Goal: Task Accomplishment & Management: Use online tool/utility

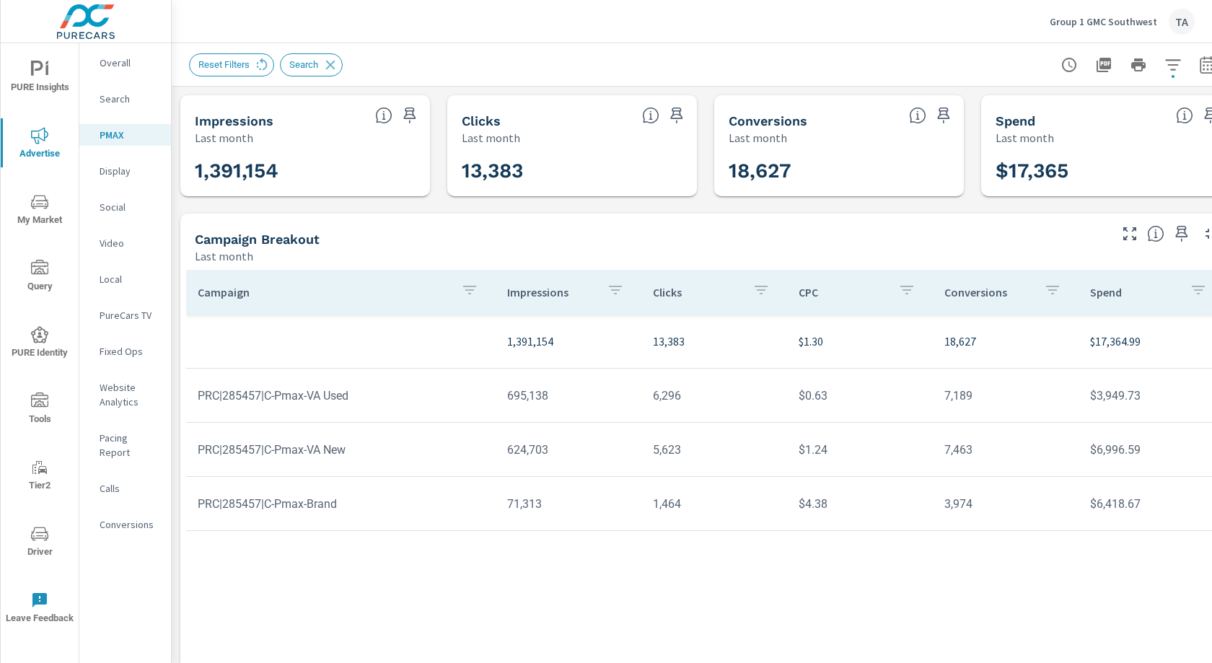
click at [45, 343] on span "PURE Identity" at bounding box center [39, 343] width 69 height 35
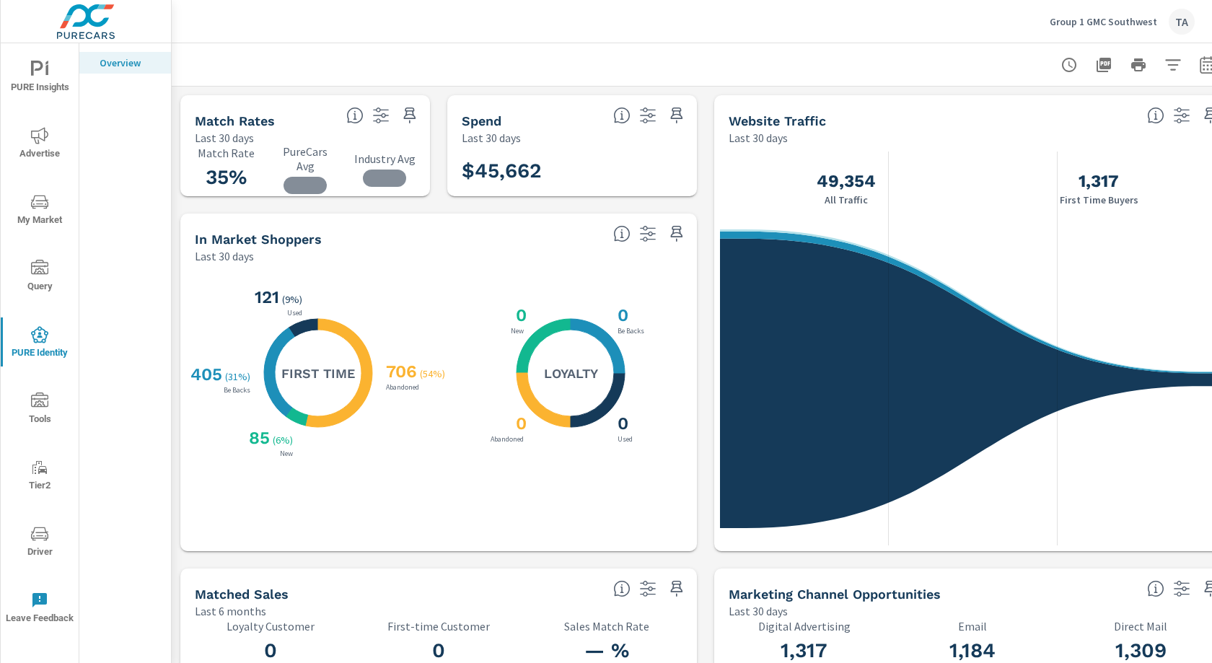
click at [1170, 63] on icon "button" at bounding box center [1172, 64] width 17 height 17
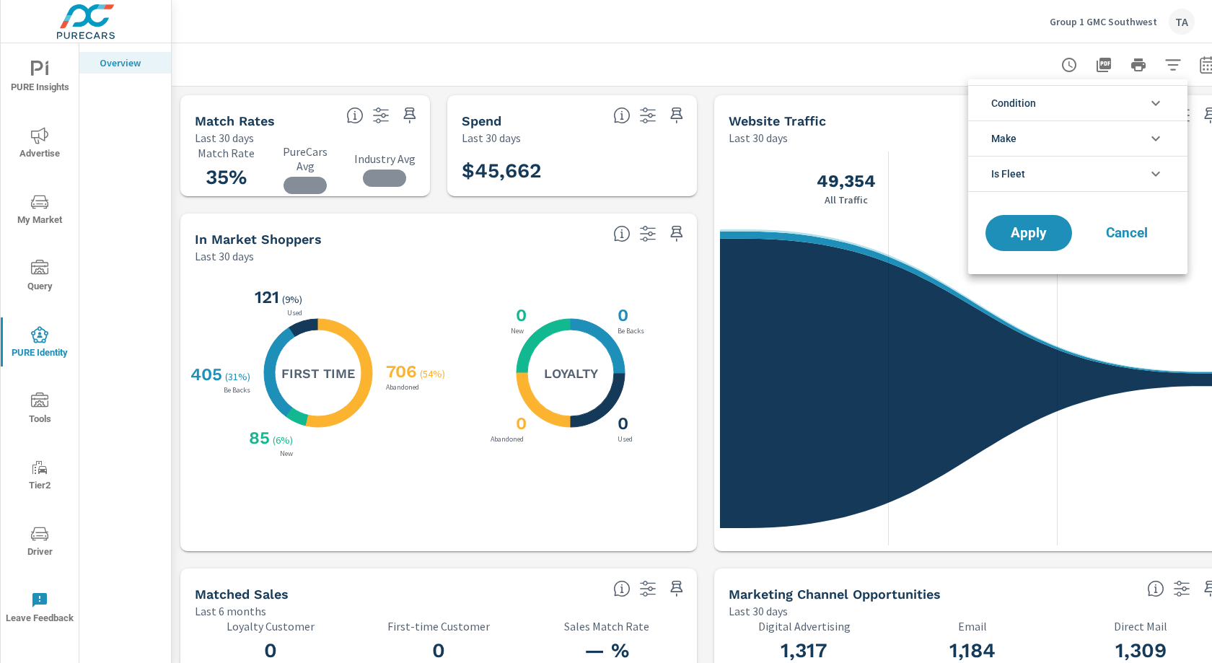
click at [1052, 110] on li "Condition" at bounding box center [1077, 102] width 219 height 35
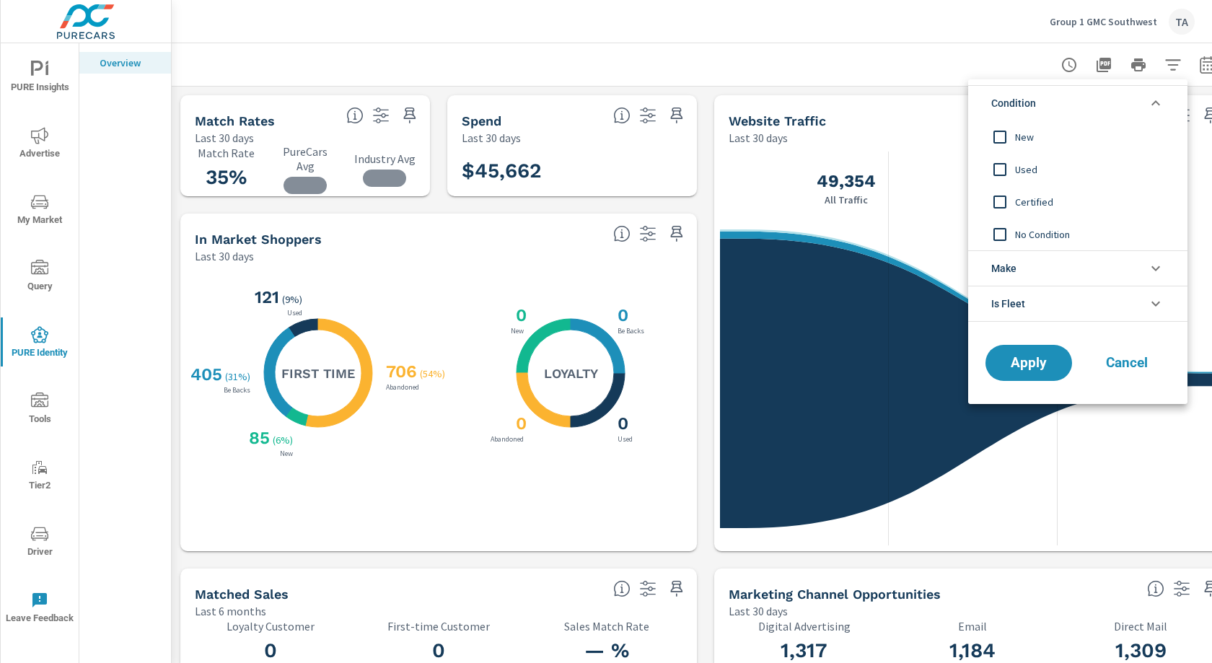
click at [1112, 366] on span "Cancel" at bounding box center [1127, 362] width 58 height 13
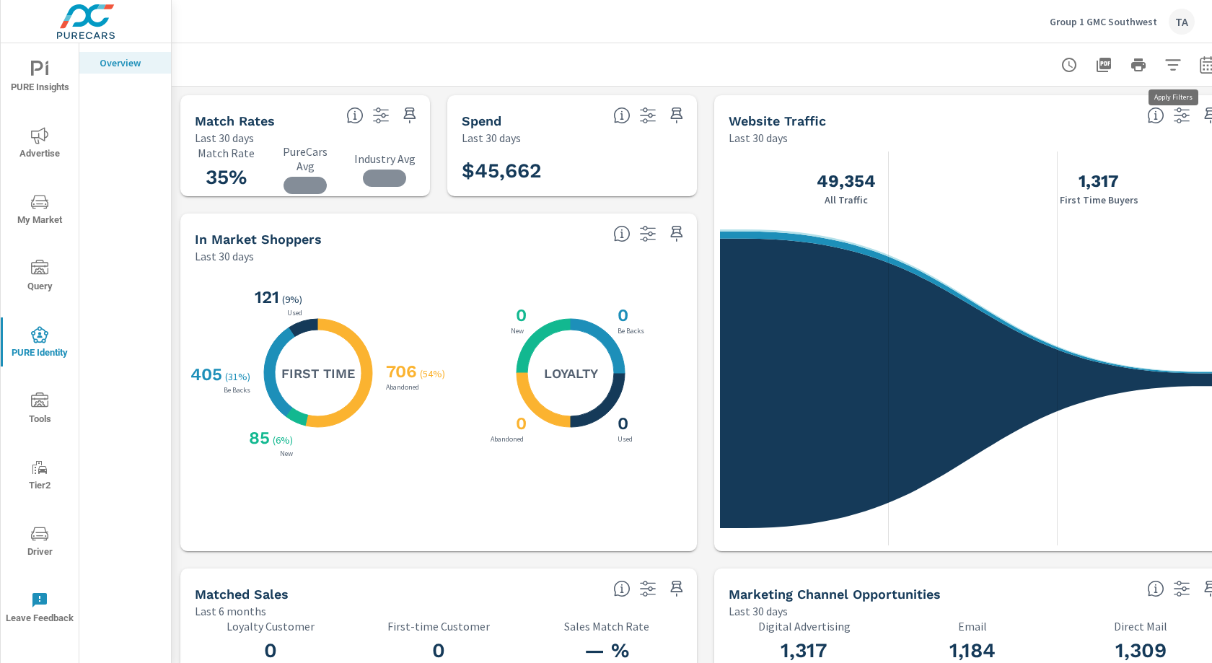
click at [1178, 60] on icon "button" at bounding box center [1172, 64] width 15 height 11
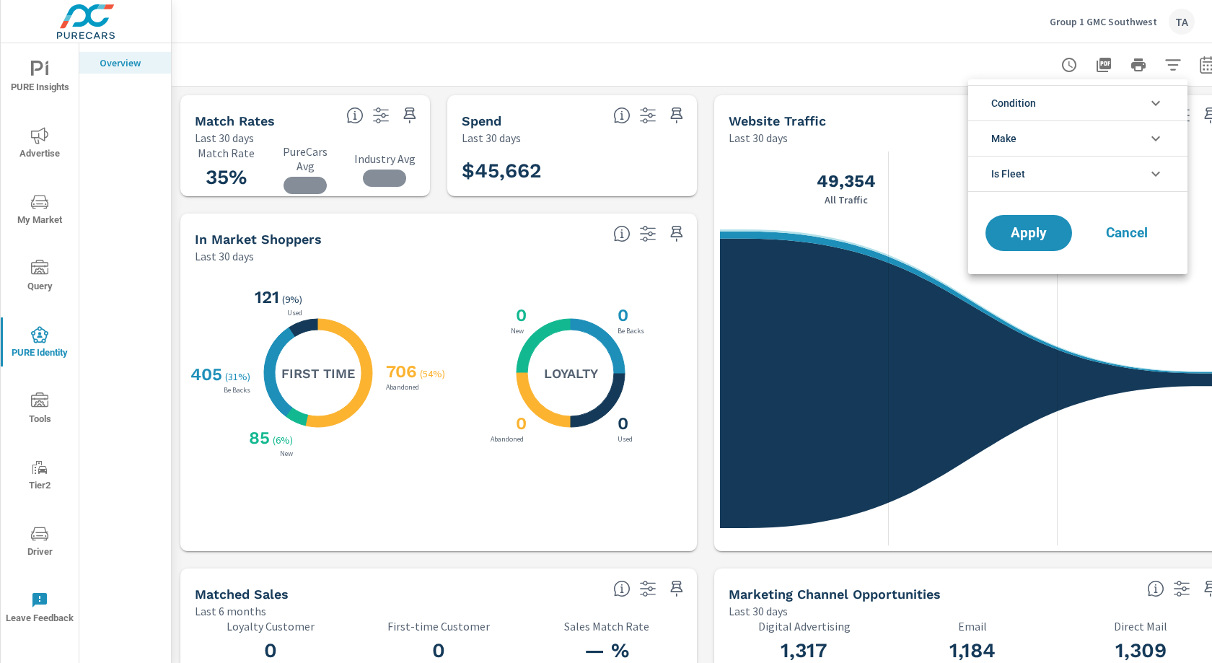
click at [1026, 110] on span "Condition" at bounding box center [1013, 103] width 45 height 35
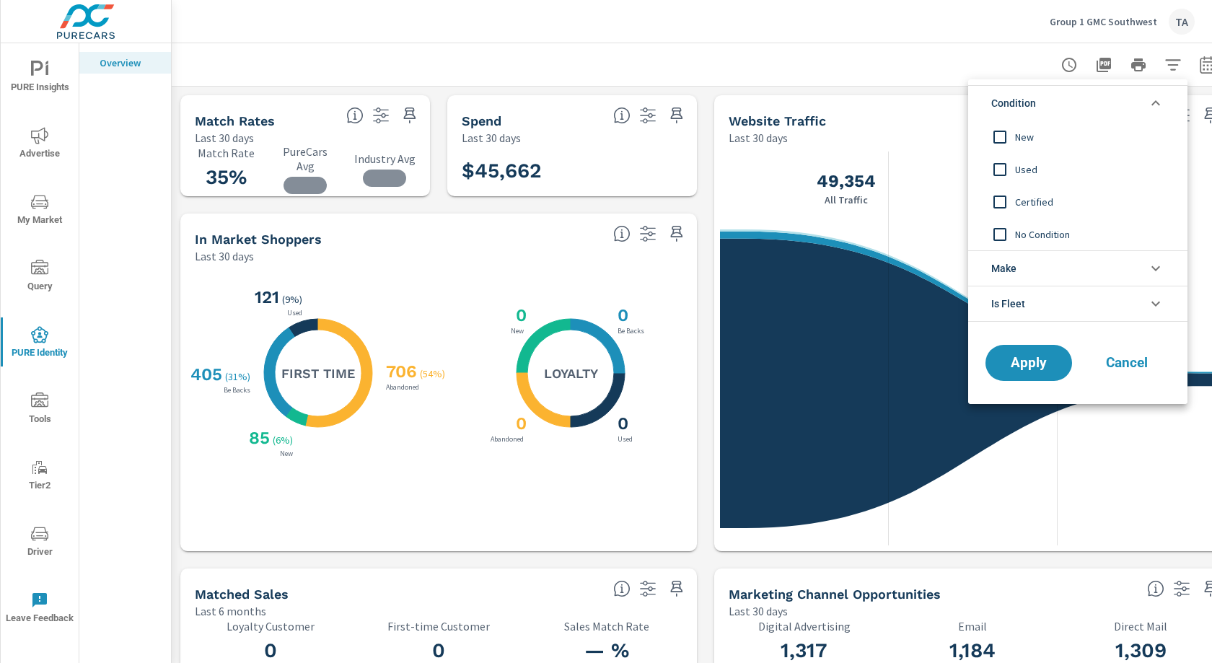
click at [997, 140] on input "filter options" at bounding box center [1000, 137] width 30 height 30
click at [1021, 360] on span "Apply" at bounding box center [1028, 363] width 59 height 14
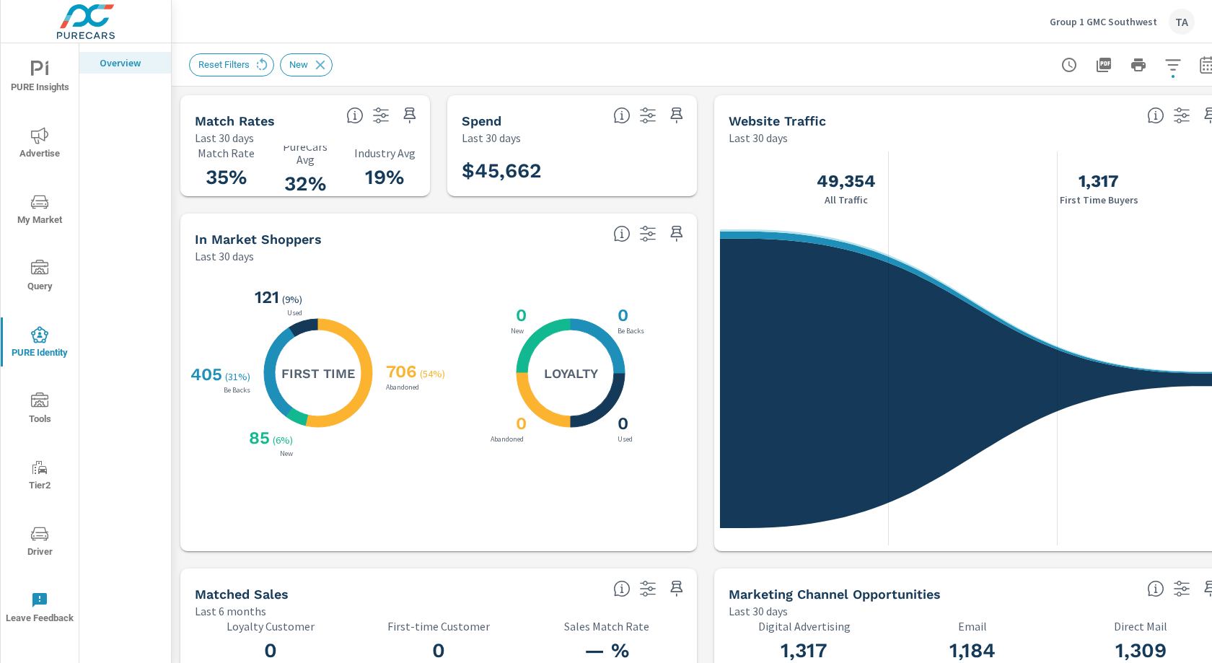
scroll to position [0, 27]
